Goal: Task Accomplishment & Management: Complete application form

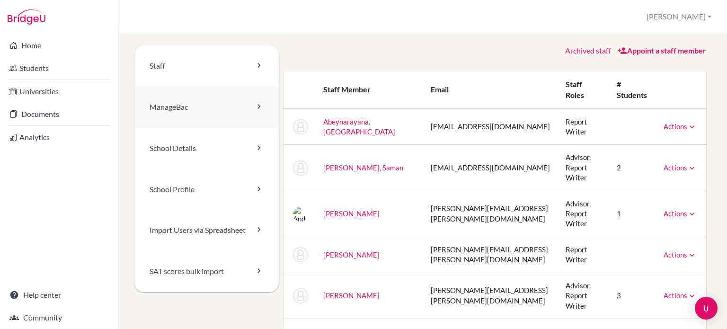
click at [233, 107] on link "ManageBac" at bounding box center [206, 107] width 144 height 41
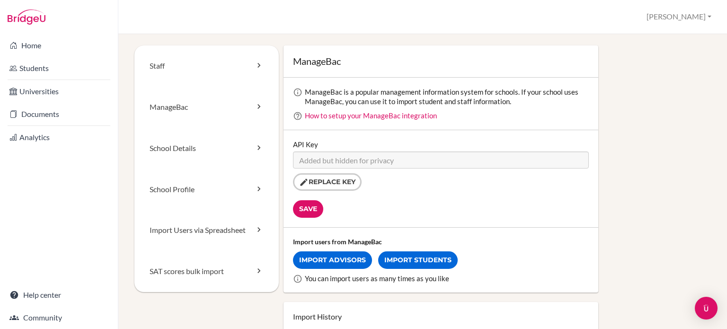
click at [406, 140] on div "API Key Replace key" at bounding box center [441, 165] width 296 height 51
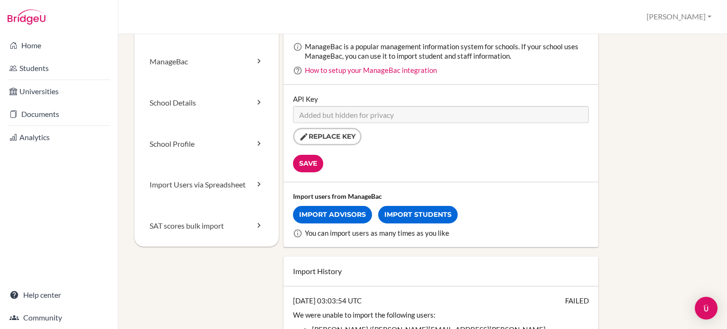
scroll to position [47, 0]
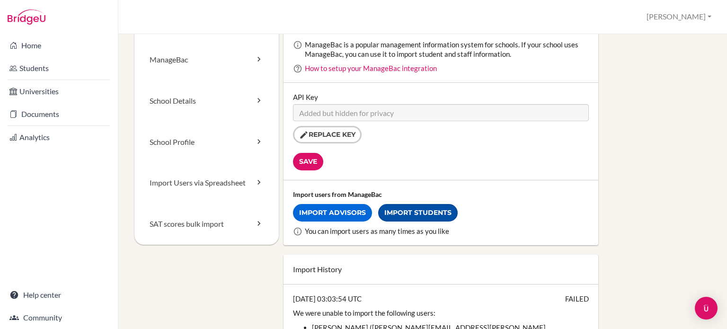
click at [409, 214] on link "Import Students" at bounding box center [418, 213] width 80 height 18
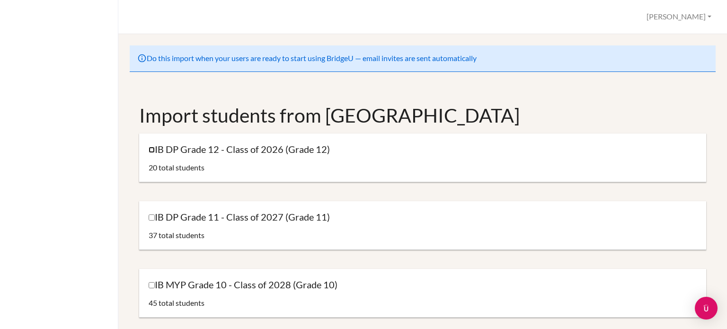
click at [151, 149] on input "IB DP Grade 12 - Class of 2026 (Grade 12)" at bounding box center [152, 150] width 6 height 6
checkbox input "false"
click at [183, 166] on span "20 total students" at bounding box center [177, 167] width 56 height 9
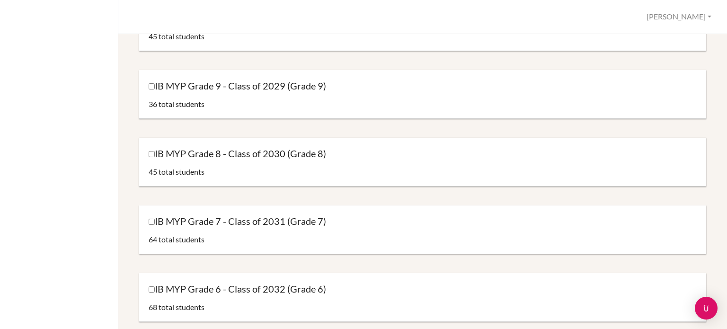
scroll to position [237, 0]
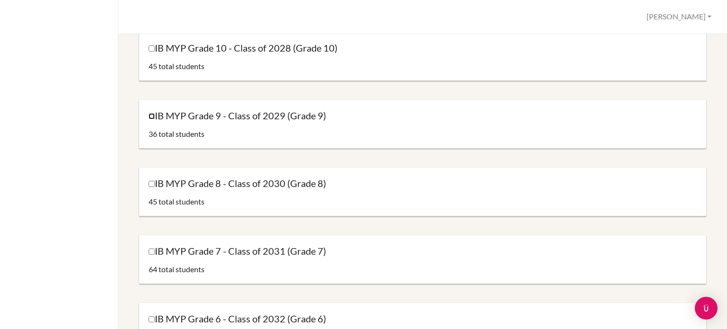
click at [151, 117] on input "IB MYP Grade 9 - Class of 2029 (Grade 9)" at bounding box center [152, 116] width 6 height 6
checkbox input "true"
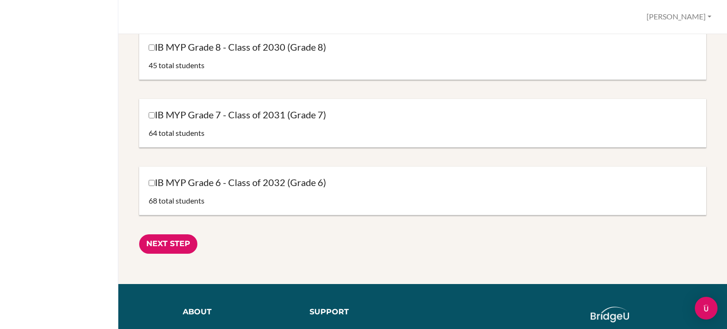
scroll to position [379, 0]
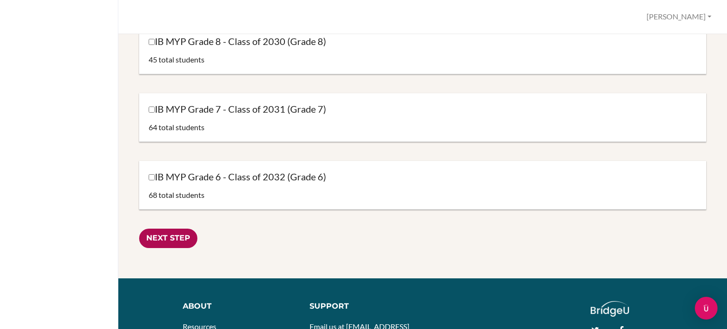
click at [169, 242] on input "Next Step" at bounding box center [168, 238] width 58 height 19
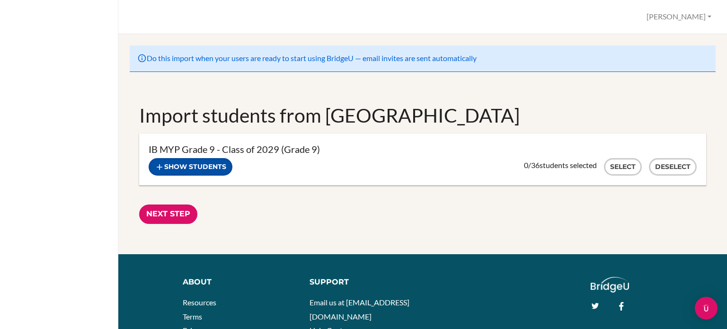
click at [210, 167] on button "Show students" at bounding box center [191, 167] width 84 height 18
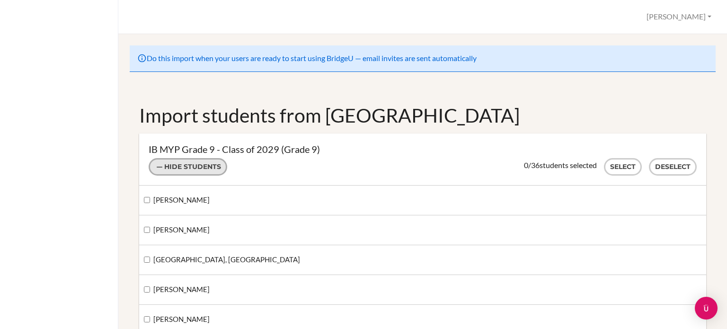
click at [215, 165] on button "Hide students" at bounding box center [188, 167] width 79 height 18
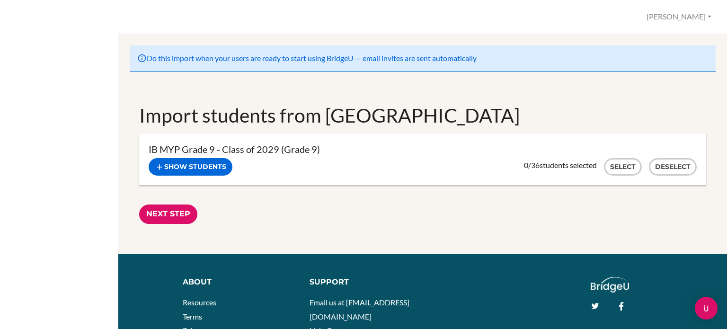
click at [222, 63] on div "Do this import when your users are ready to start using BridgeU — email invites…" at bounding box center [423, 58] width 586 height 27
click at [519, 58] on div "Do this import when your users are ready to start using BridgeU — email invites…" at bounding box center [423, 58] width 586 height 27
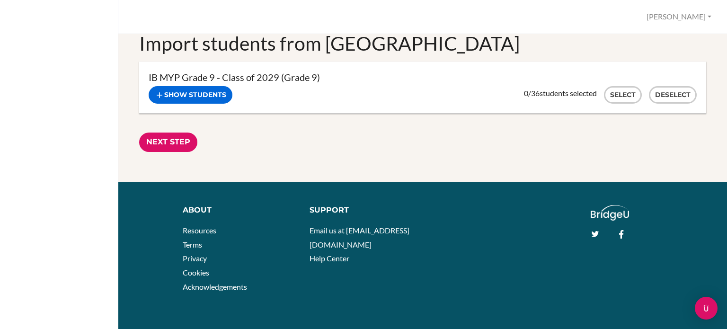
scroll to position [80, 0]
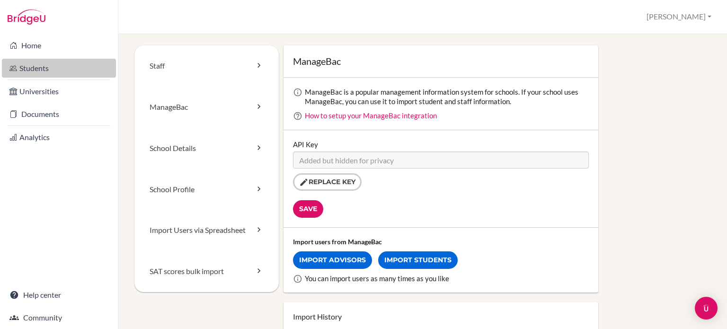
click at [36, 70] on link "Students" at bounding box center [59, 68] width 114 height 19
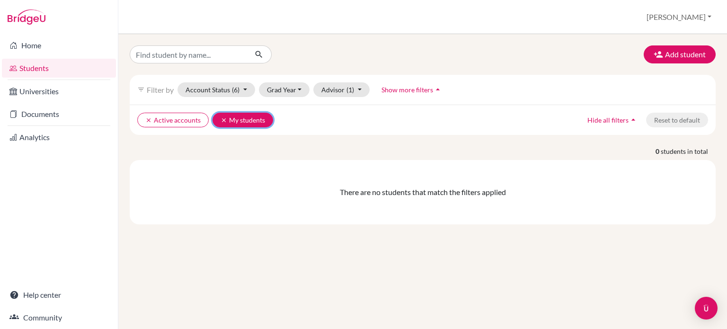
click at [223, 120] on icon "clear" at bounding box center [224, 120] width 7 height 7
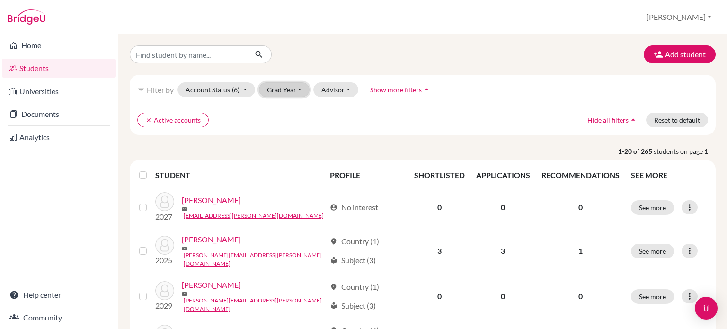
click at [297, 91] on button "Grad Year" at bounding box center [284, 89] width 51 height 15
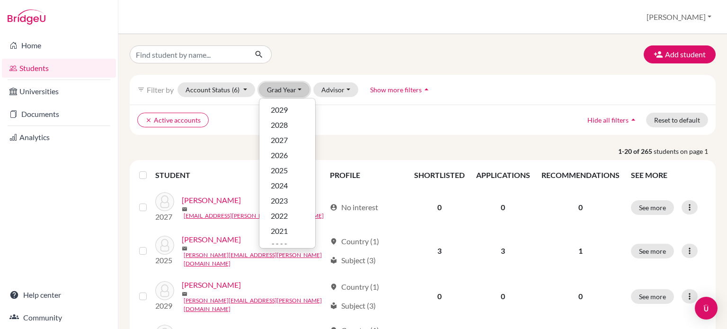
click at [298, 91] on button "Grad Year" at bounding box center [284, 89] width 51 height 15
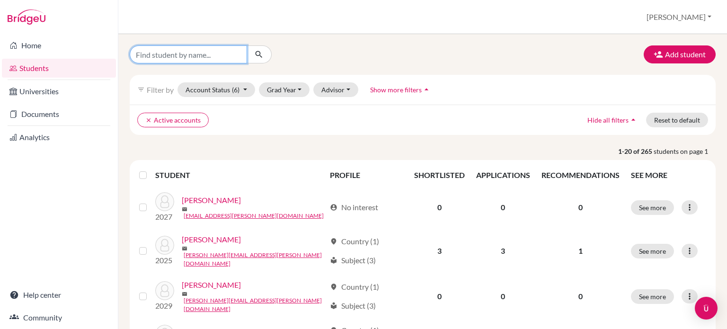
click at [210, 51] on input "Find student by name..." at bounding box center [188, 54] width 117 height 18
type input "birch"
click at [263, 52] on icon "submit" at bounding box center [258, 54] width 9 height 9
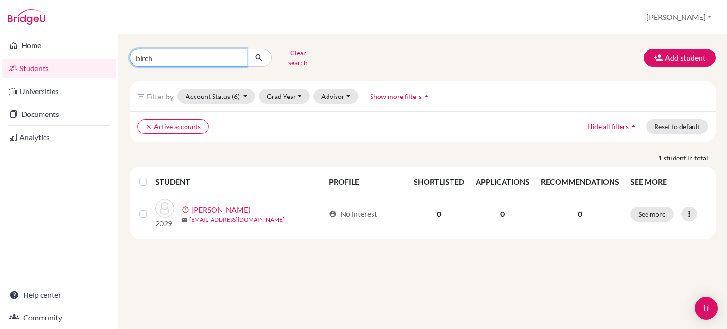
click at [240, 57] on input "birch" at bounding box center [188, 58] width 117 height 18
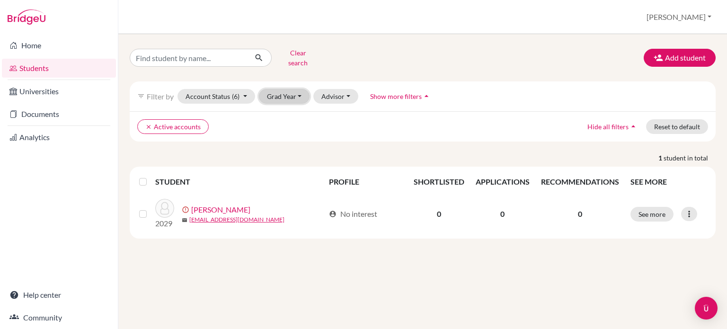
click at [284, 96] on button "Grad Year" at bounding box center [284, 96] width 51 height 15
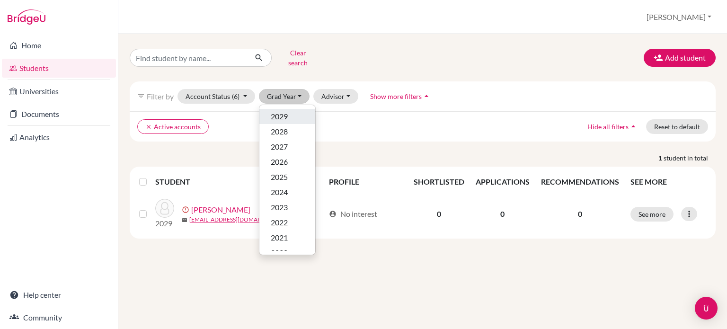
click at [295, 112] on div "2029" at bounding box center [287, 116] width 33 height 11
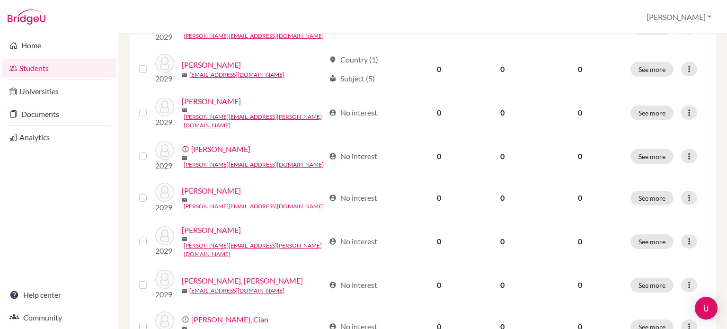
scroll to position [753, 0]
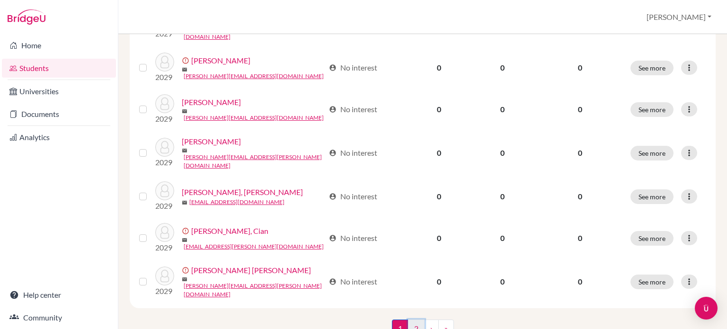
click at [412, 320] on link "2" at bounding box center [416, 329] width 17 height 18
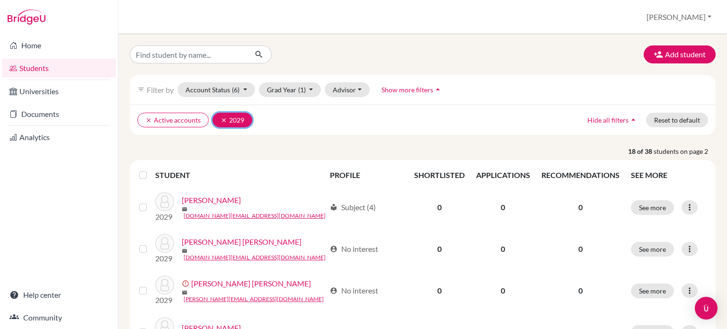
click at [221, 117] on icon "clear" at bounding box center [224, 120] width 7 height 7
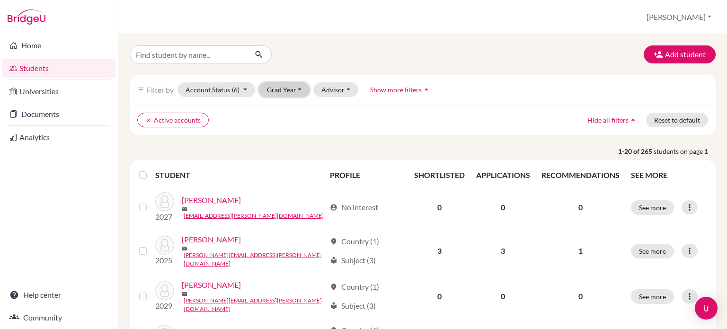
click at [292, 91] on button "Grad Year" at bounding box center [284, 89] width 51 height 15
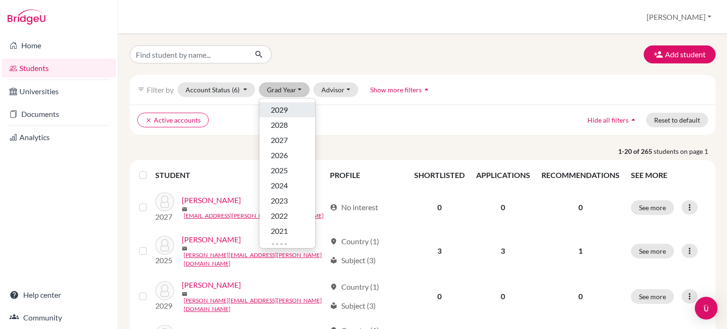
click at [290, 109] on div "2029" at bounding box center [287, 109] width 33 height 11
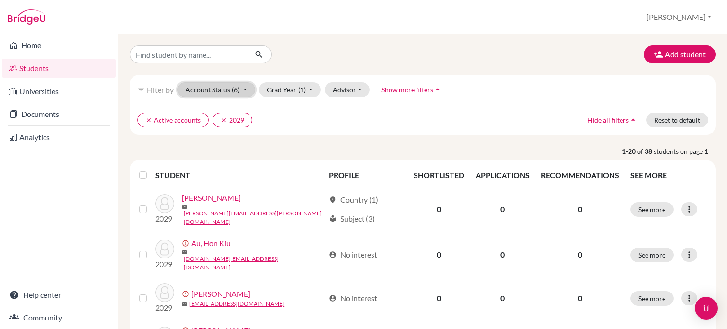
click at [245, 88] on button "Account Status (6)" at bounding box center [217, 89] width 78 height 15
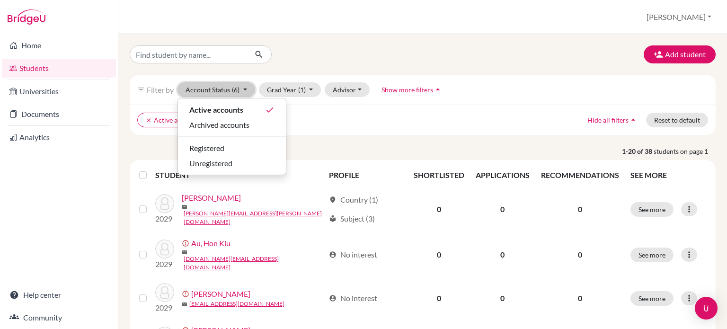
click at [245, 86] on button "Account Status (6)" at bounding box center [217, 89] width 78 height 15
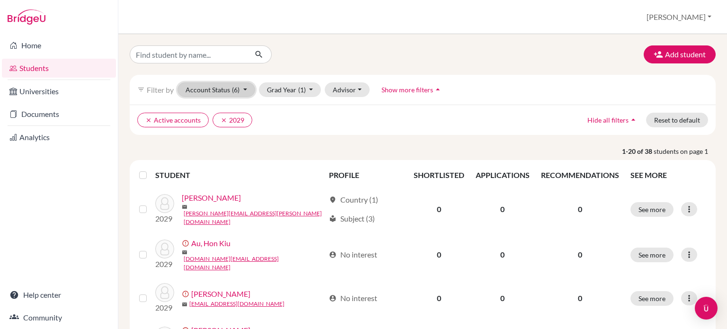
click at [251, 88] on button "Account Status (6)" at bounding box center [217, 89] width 78 height 15
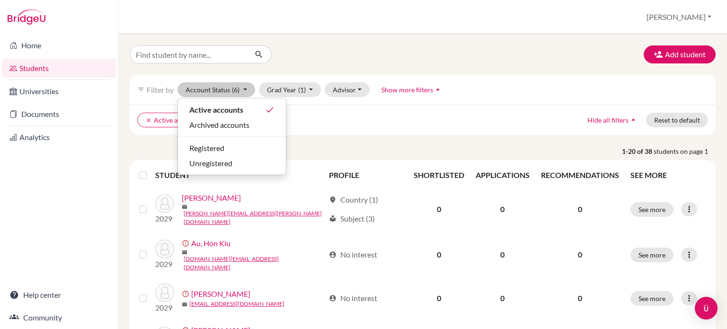
click at [371, 115] on ul "clear Active accounts clear 2029" at bounding box center [351, 120] width 429 height 15
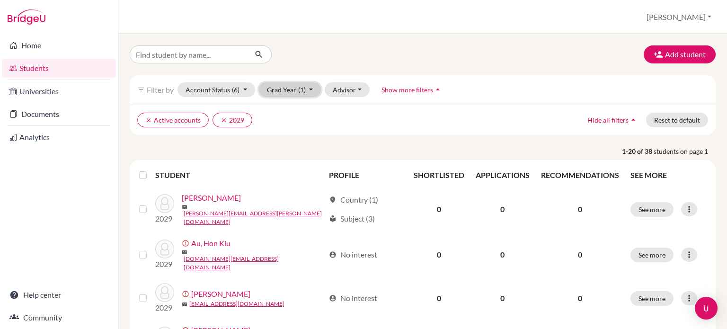
click at [298, 90] on span "(1)" at bounding box center [302, 90] width 8 height 8
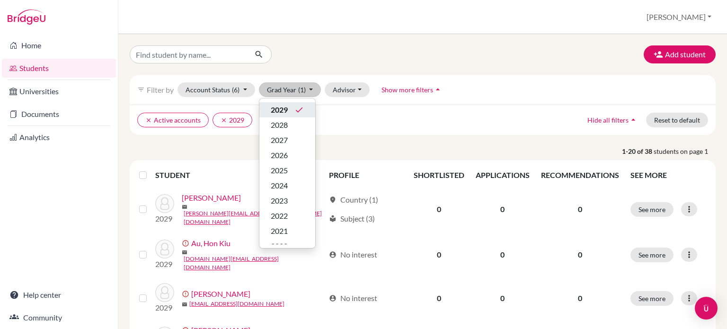
click at [297, 110] on icon "done" at bounding box center [299, 109] width 9 height 9
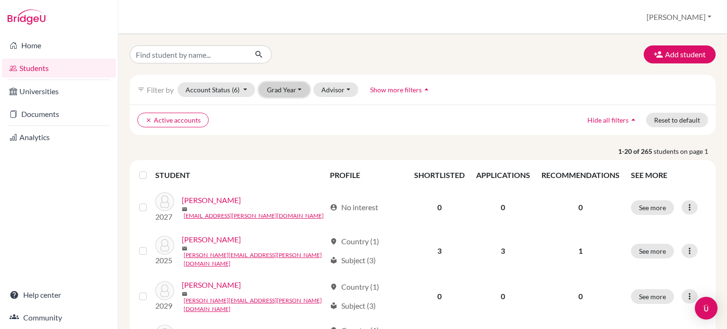
click at [290, 89] on button "Grad Year" at bounding box center [284, 89] width 51 height 15
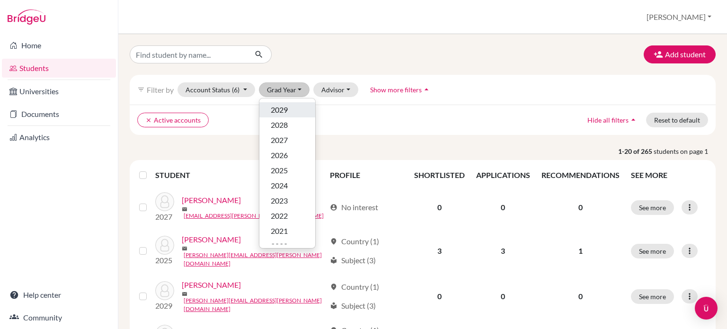
click at [290, 107] on div "2029" at bounding box center [287, 109] width 33 height 11
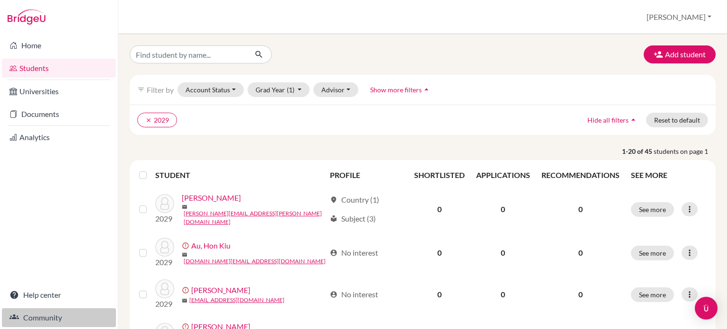
click at [50, 314] on link "Community" at bounding box center [59, 317] width 114 height 19
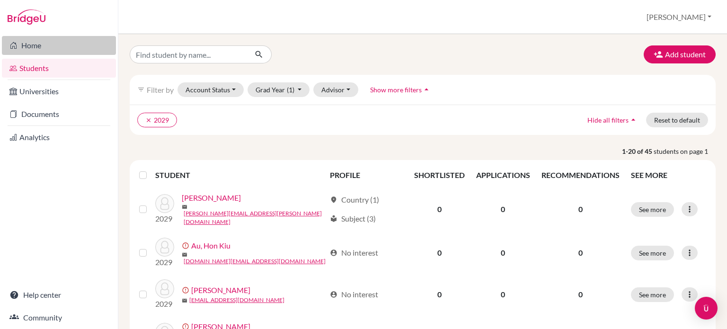
click at [31, 42] on link "Home" at bounding box center [59, 45] width 114 height 19
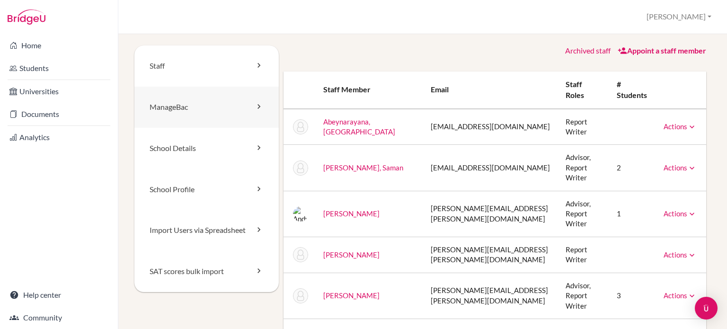
click at [215, 98] on link "ManageBac" at bounding box center [206, 107] width 144 height 41
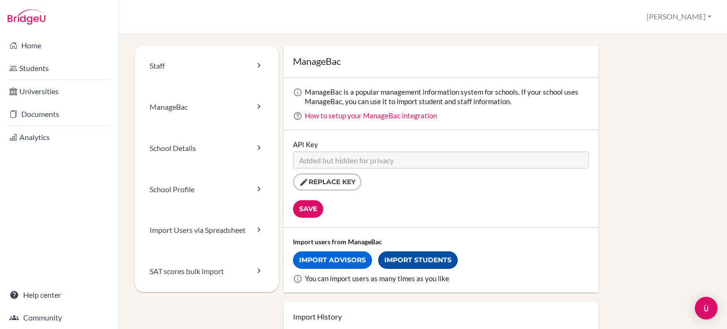
click at [441, 265] on link "Import Students" at bounding box center [418, 260] width 80 height 18
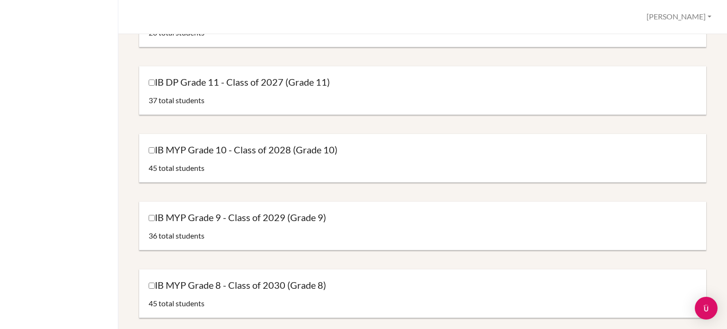
scroll to position [142, 0]
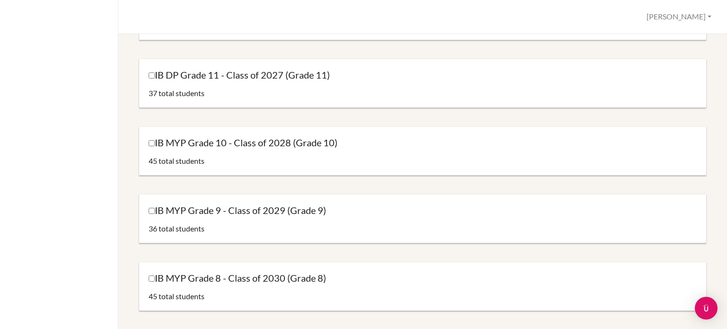
click at [153, 206] on label "IB MYP Grade 9 - Class of 2029 (Grade 9)" at bounding box center [238, 210] width 178 height 13
click at [153, 208] on input "IB MYP Grade 9 - Class of 2029 (Grade 9)" at bounding box center [152, 211] width 6 height 6
checkbox input "true"
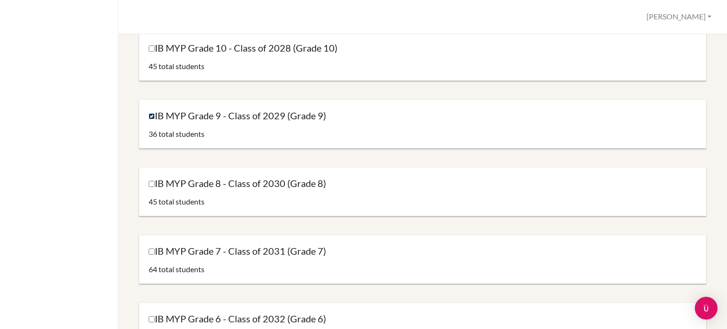
scroll to position [426, 0]
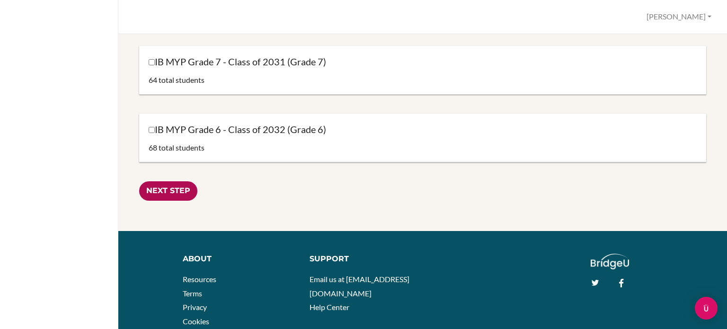
click at [163, 192] on input "Next Step" at bounding box center [168, 190] width 58 height 19
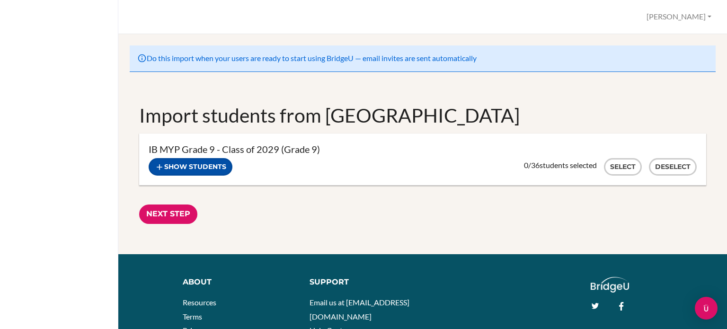
click at [197, 164] on button "Show students" at bounding box center [191, 167] width 84 height 18
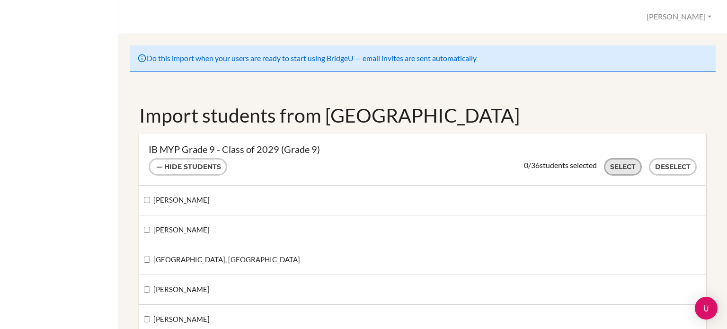
click at [617, 172] on button "Select" at bounding box center [623, 167] width 38 height 18
checkbox input "true"
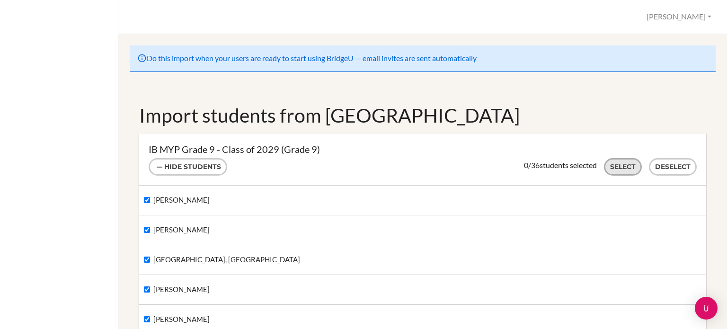
checkbox input "true"
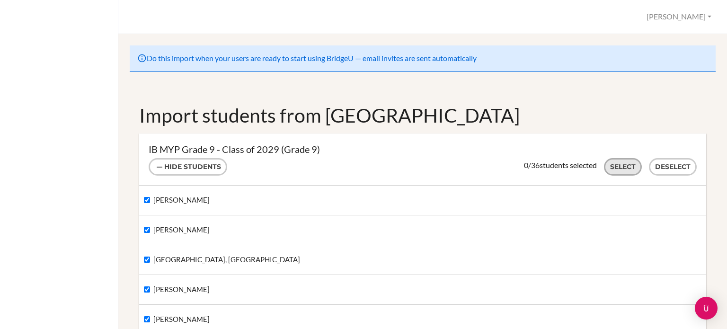
checkbox input "true"
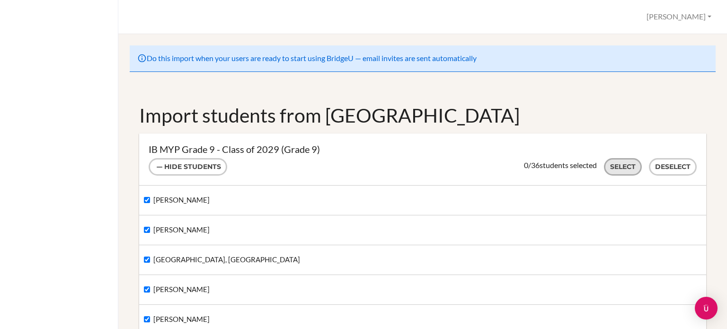
checkbox input "true"
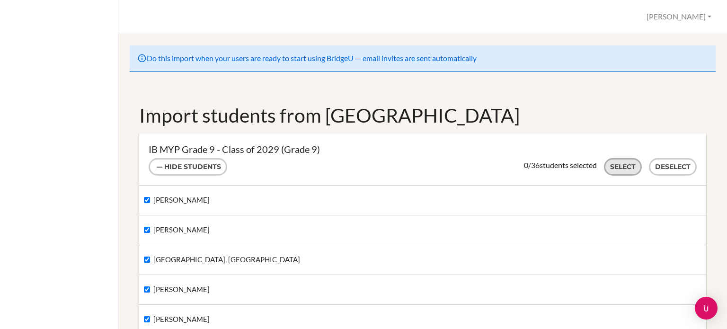
checkbox input "true"
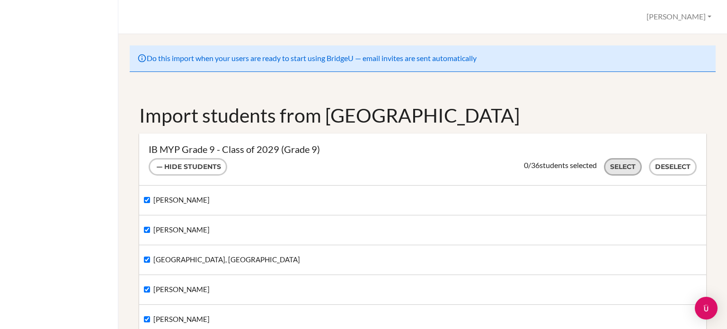
checkbox input "true"
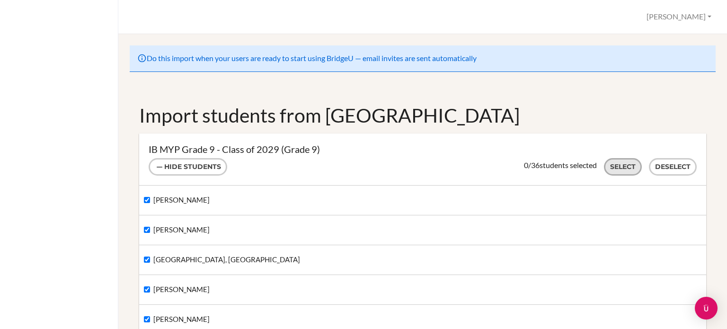
checkbox input "true"
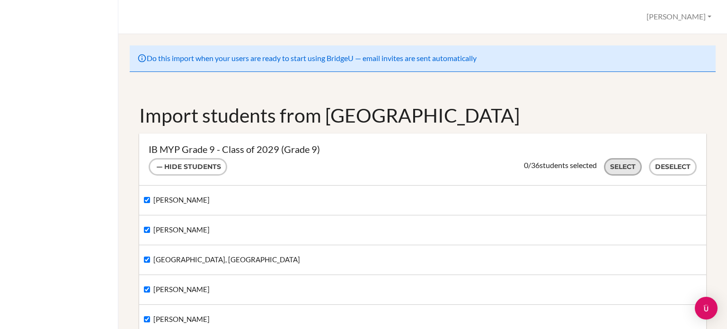
checkbox input "true"
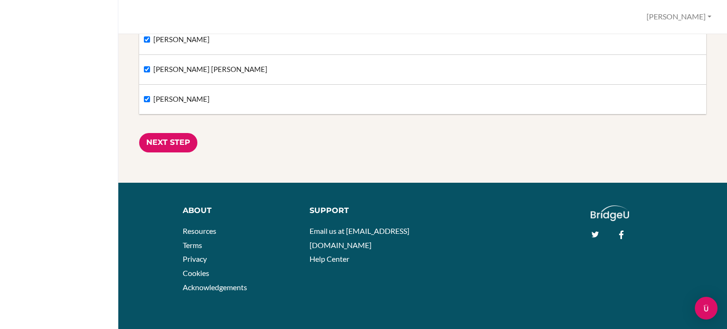
scroll to position [1150, 0]
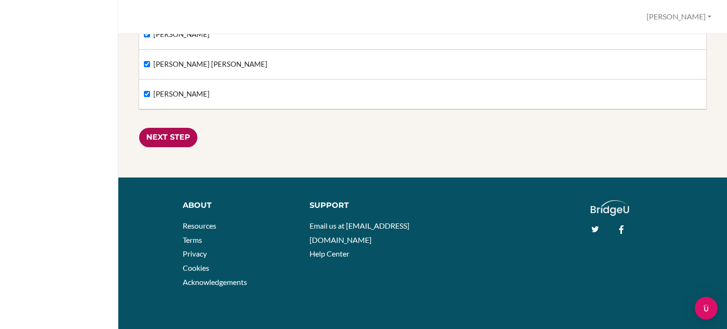
click at [154, 131] on input "Next Step" at bounding box center [168, 137] width 58 height 19
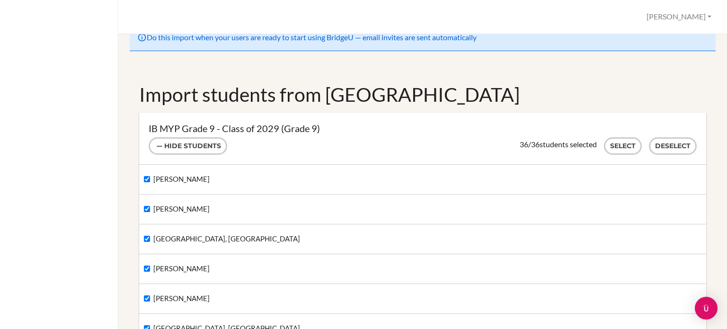
scroll to position [14, 0]
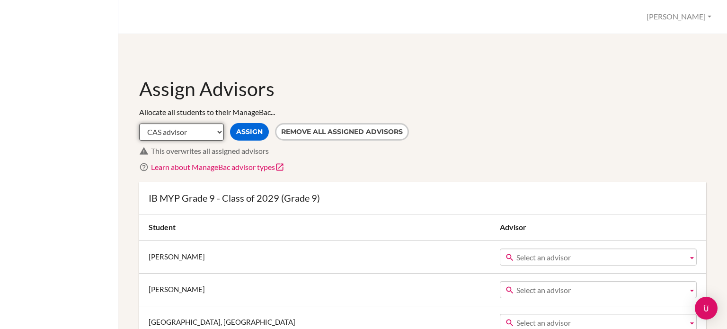
click at [214, 130] on select "CAS advisor EE advisor Homeroom advisor TOK advisor" at bounding box center [181, 132] width 85 height 17
click at [214, 126] on select "CAS advisor EE advisor Homeroom advisor TOK advisor" at bounding box center [181, 132] width 85 height 17
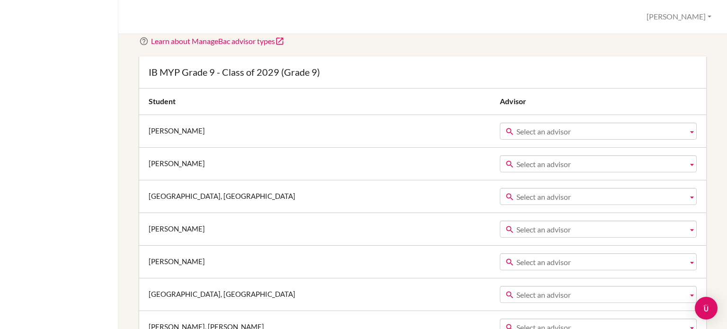
scroll to position [142, 0]
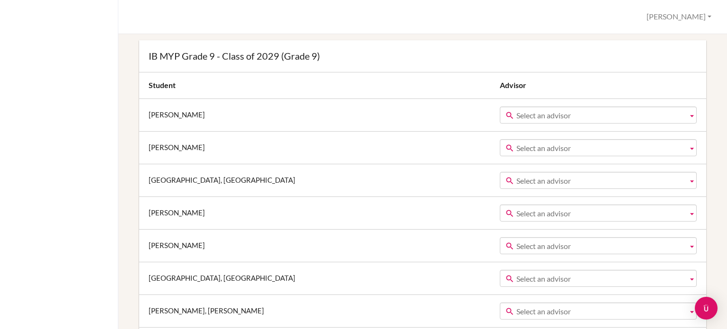
click at [554, 107] on span "Select an advisor" at bounding box center [601, 115] width 168 height 17
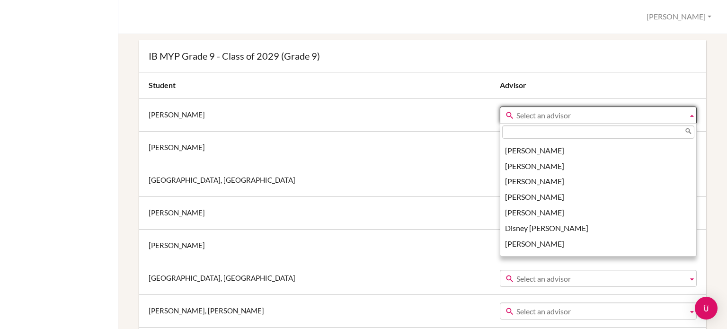
scroll to position [947, 0]
click at [635, 58] on h3 "IB MYP Grade 9 - Class of 2029 (Grade 9)" at bounding box center [423, 56] width 548 height 13
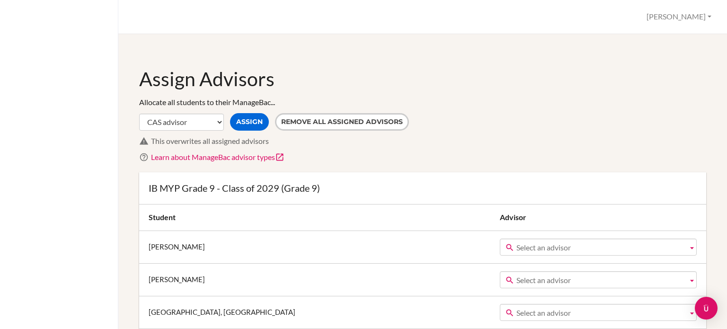
scroll to position [0, 0]
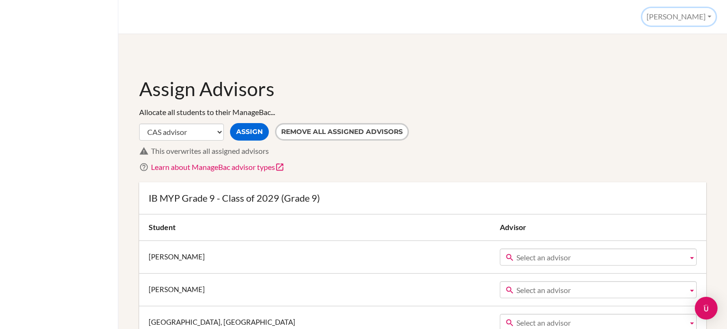
click at [703, 18] on button "Teresa" at bounding box center [679, 17] width 73 height 18
click at [675, 63] on button "Log out" at bounding box center [678, 61] width 75 height 15
